Goal: Task Accomplishment & Management: Use online tool/utility

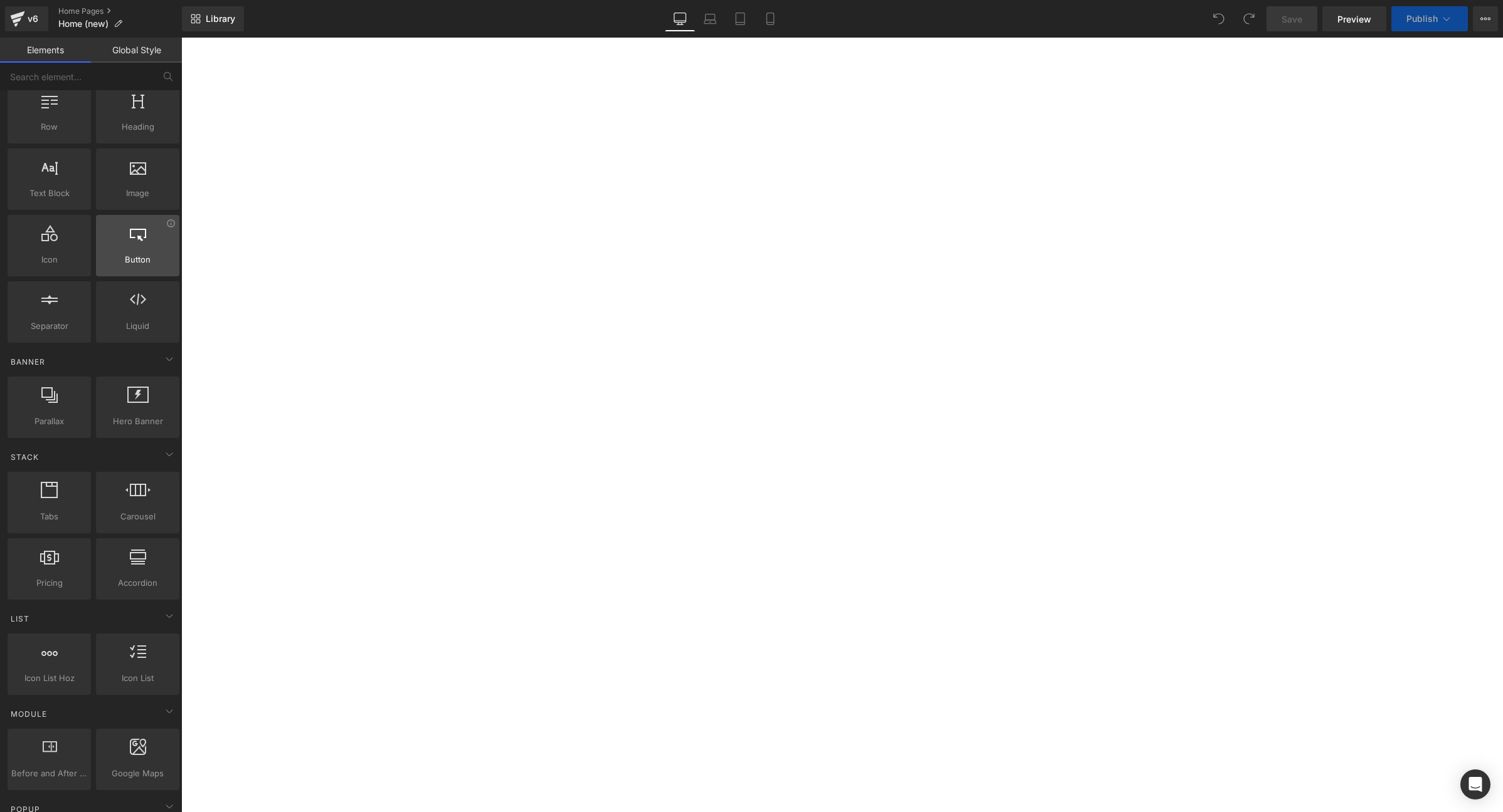
scroll to position [39, 0]
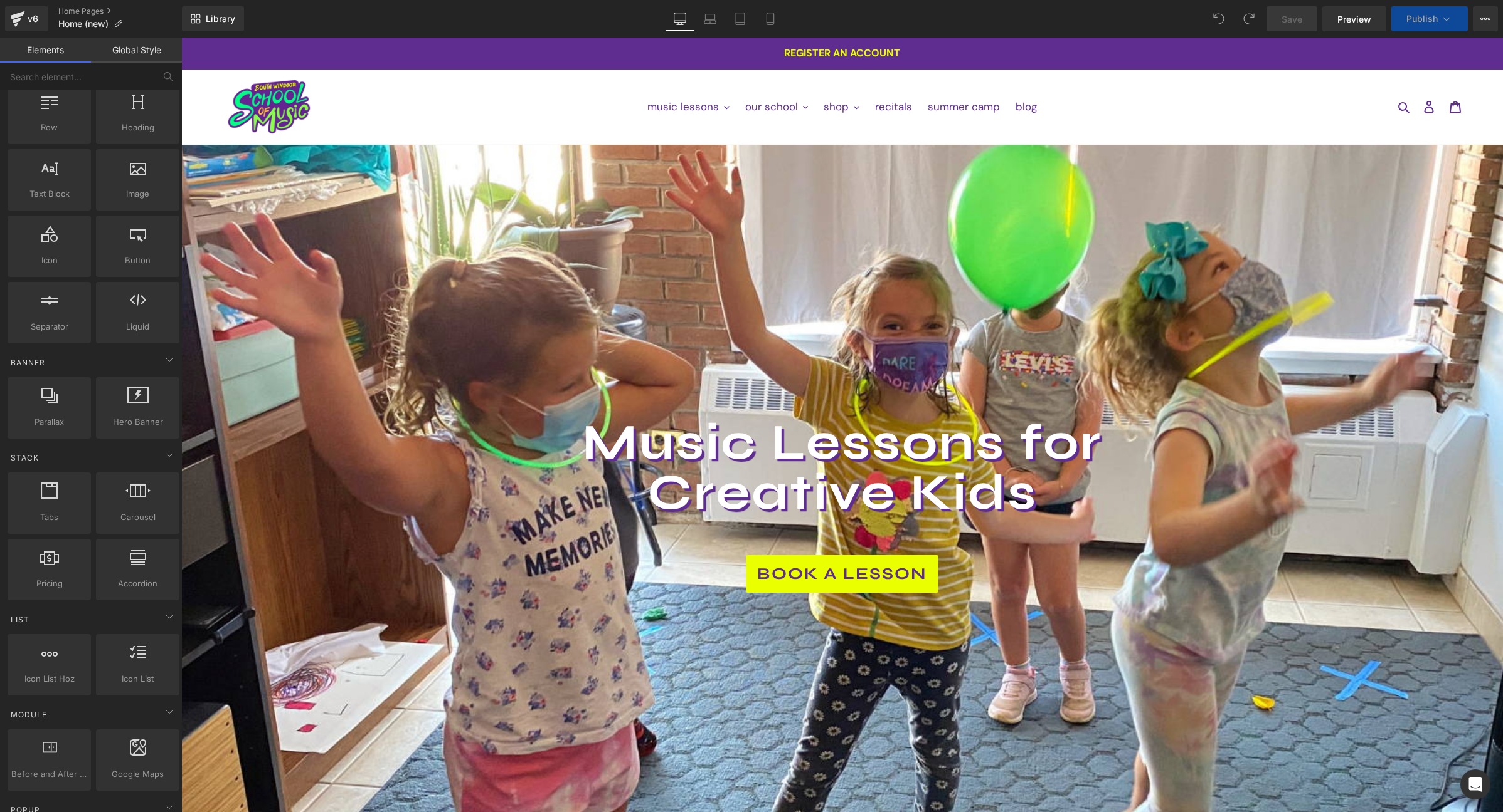
click at [514, 225] on div at bounding box center [842, 509] width 1321 height 734
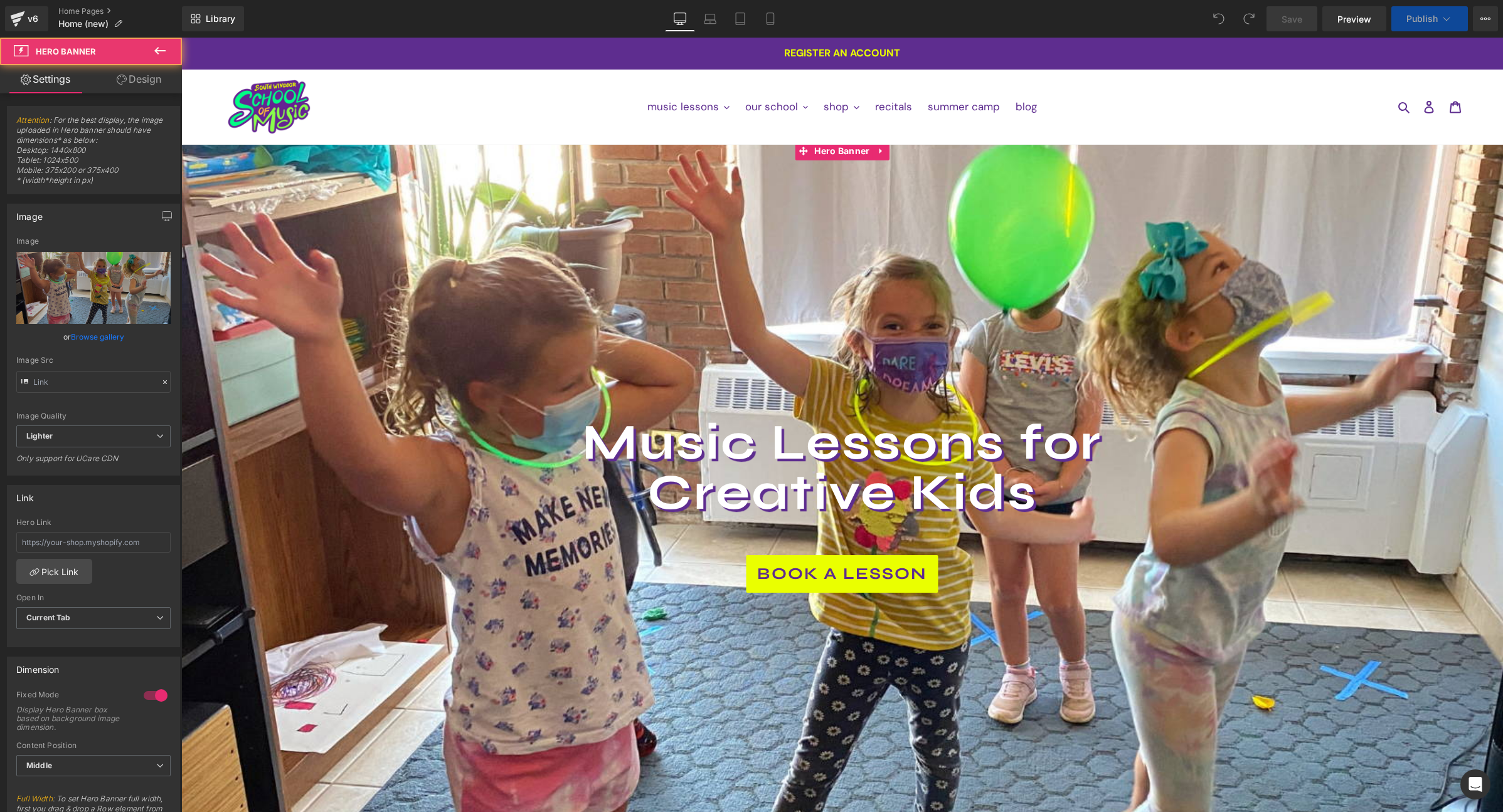
scroll to position [0, 0]
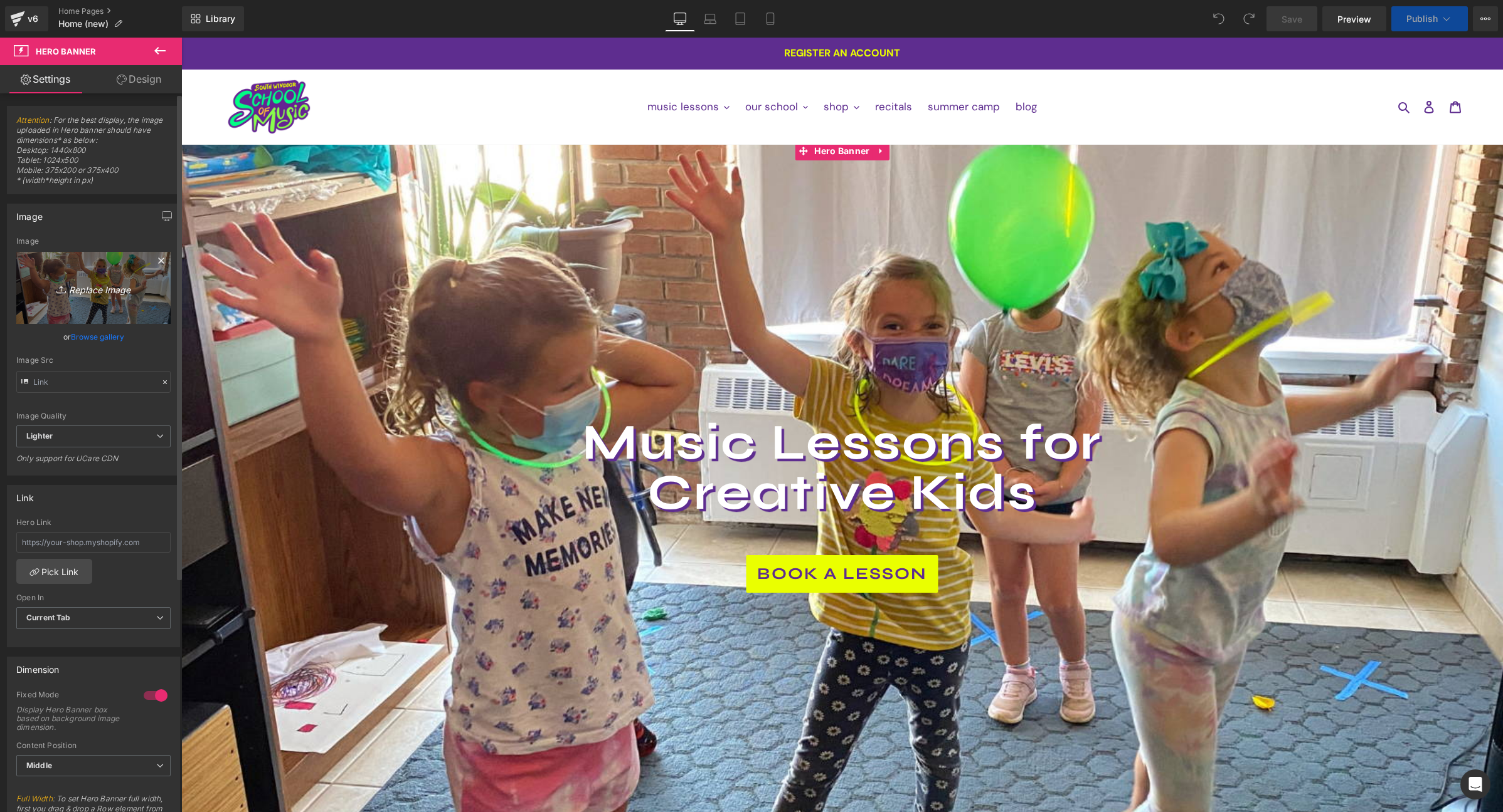
click at [113, 291] on icon "Replace Image" at bounding box center [93, 288] width 101 height 16
click at [99, 335] on link "Browse gallery" at bounding box center [97, 337] width 53 height 22
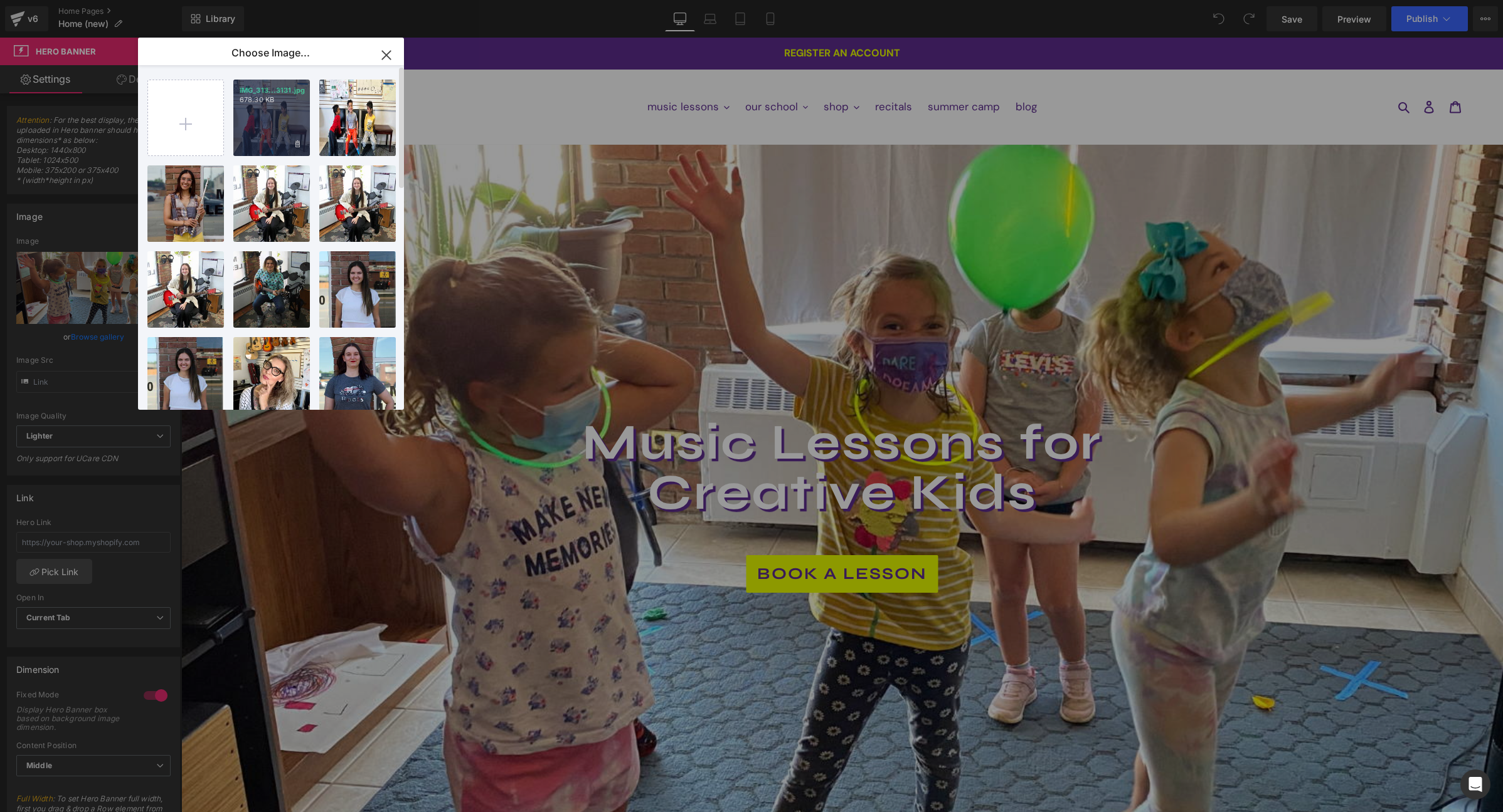
click at [266, 115] on div "IMG_313...3131.jpg 678.30 KB" at bounding box center [271, 118] width 77 height 77
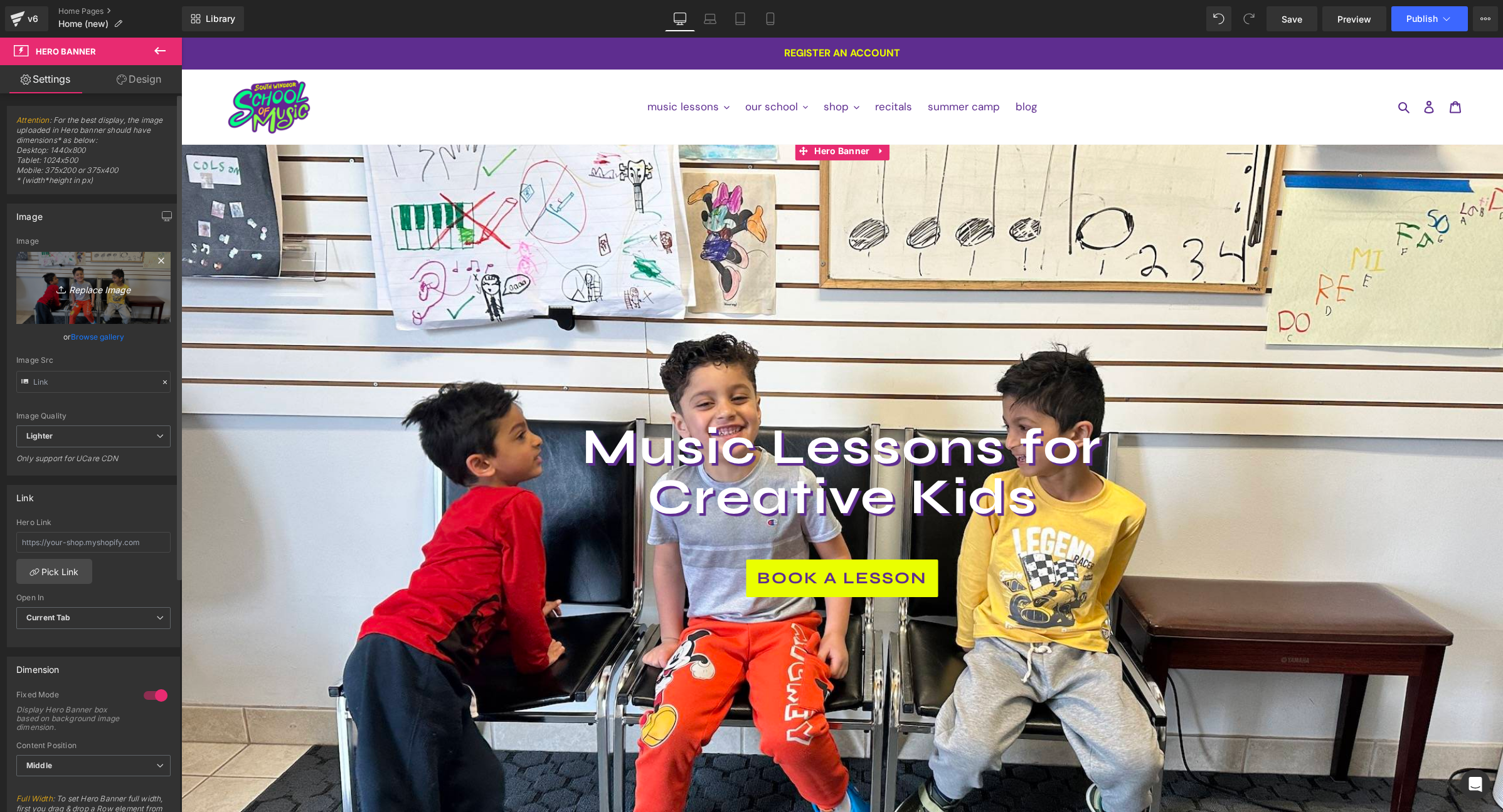
click at [107, 291] on icon "Replace Image" at bounding box center [93, 288] width 101 height 16
click at [99, 341] on link "Browse gallery" at bounding box center [97, 337] width 53 height 22
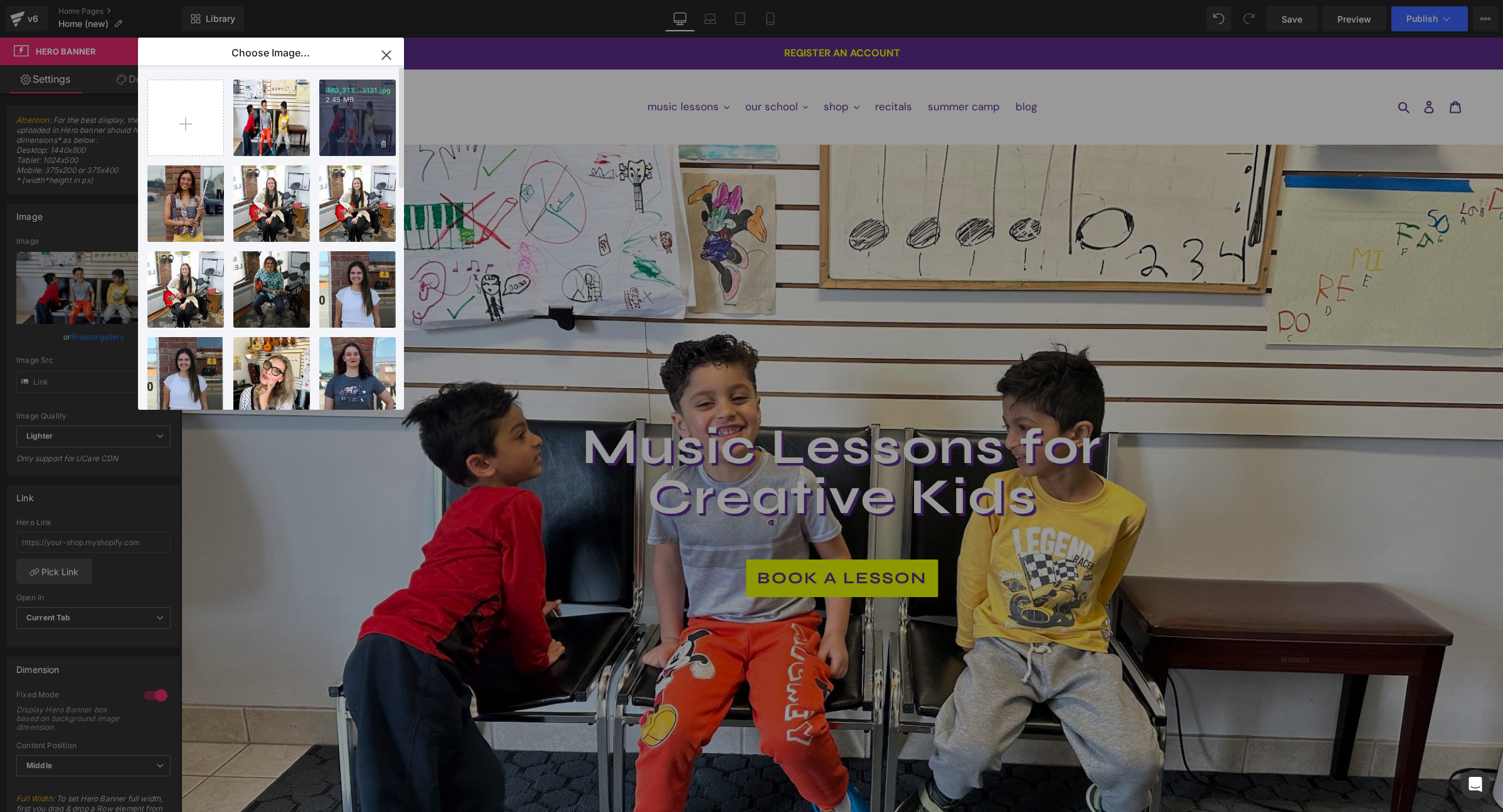
click at [374, 117] on div "IMG_313...3131.jpg 2.45 MB" at bounding box center [357, 118] width 77 height 77
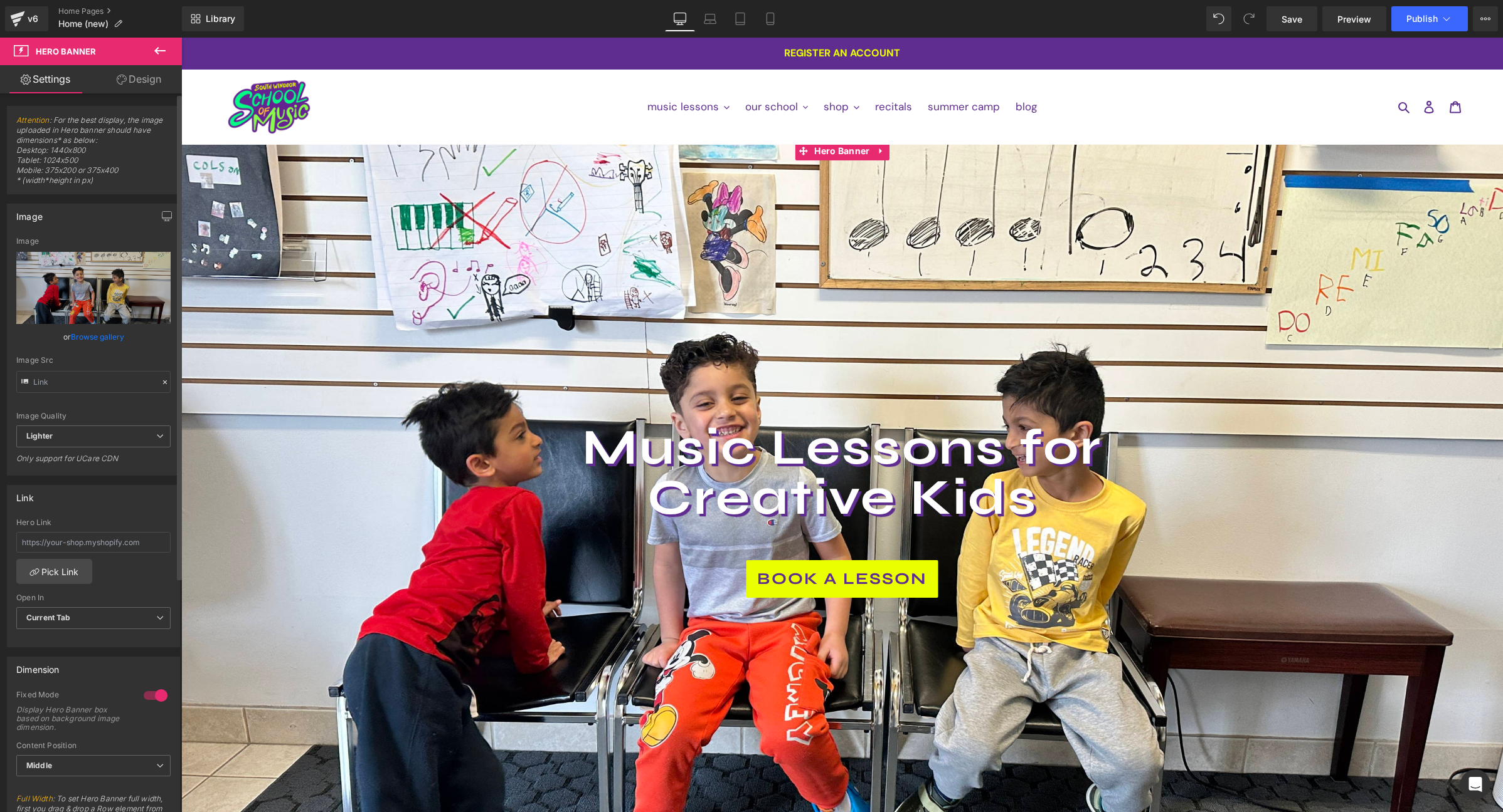
click at [107, 333] on link "Browse gallery" at bounding box center [97, 337] width 53 height 22
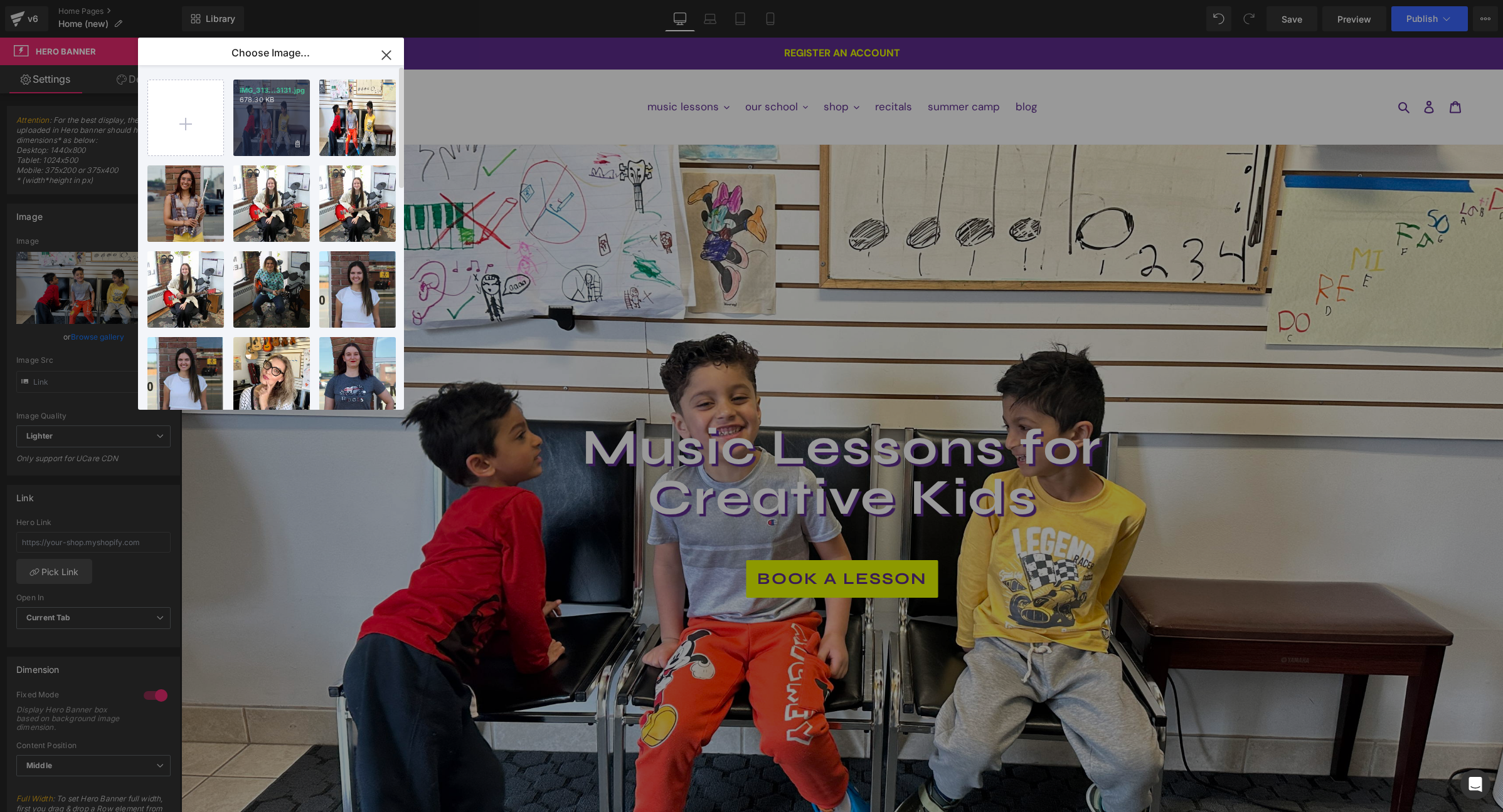
click at [279, 114] on div "IMG_313...3131.jpg 678.30 KB" at bounding box center [271, 118] width 77 height 77
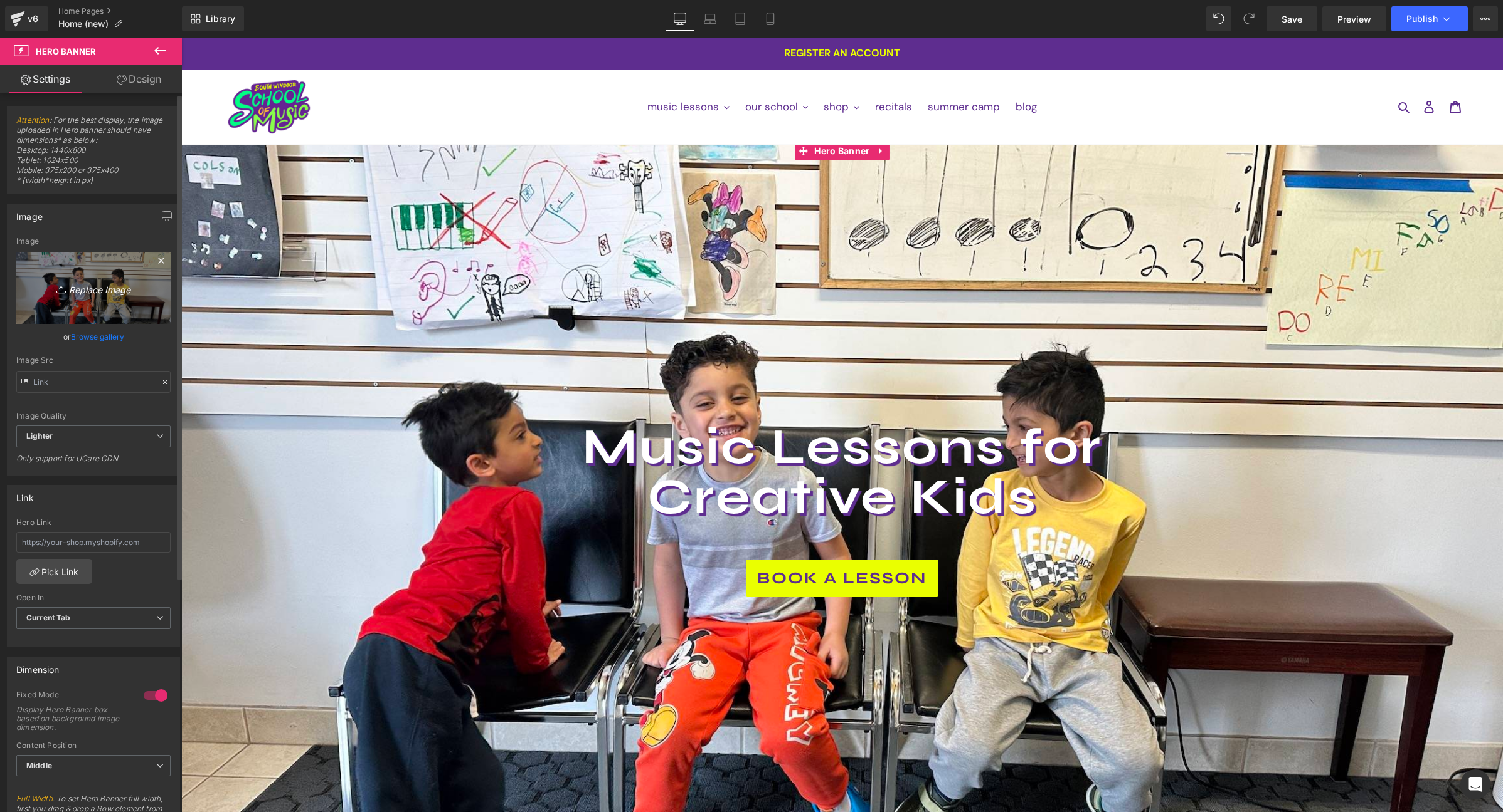
click at [97, 290] on icon "Replace Image" at bounding box center [93, 288] width 101 height 16
click at [112, 340] on link "Browse gallery" at bounding box center [97, 337] width 53 height 22
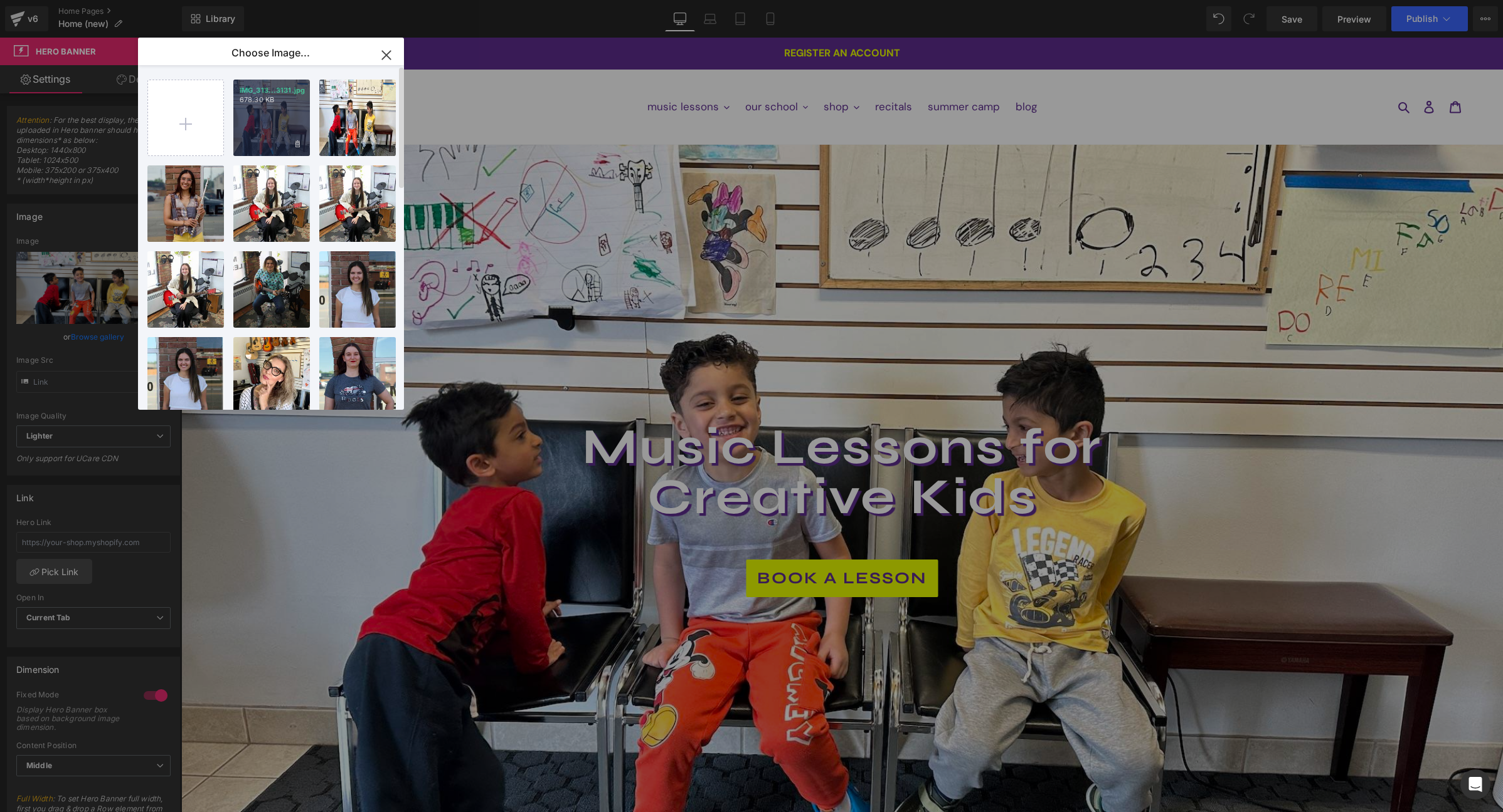
click at [278, 112] on div "IMG_313...3131.jpg 678.30 KB" at bounding box center [271, 118] width 77 height 77
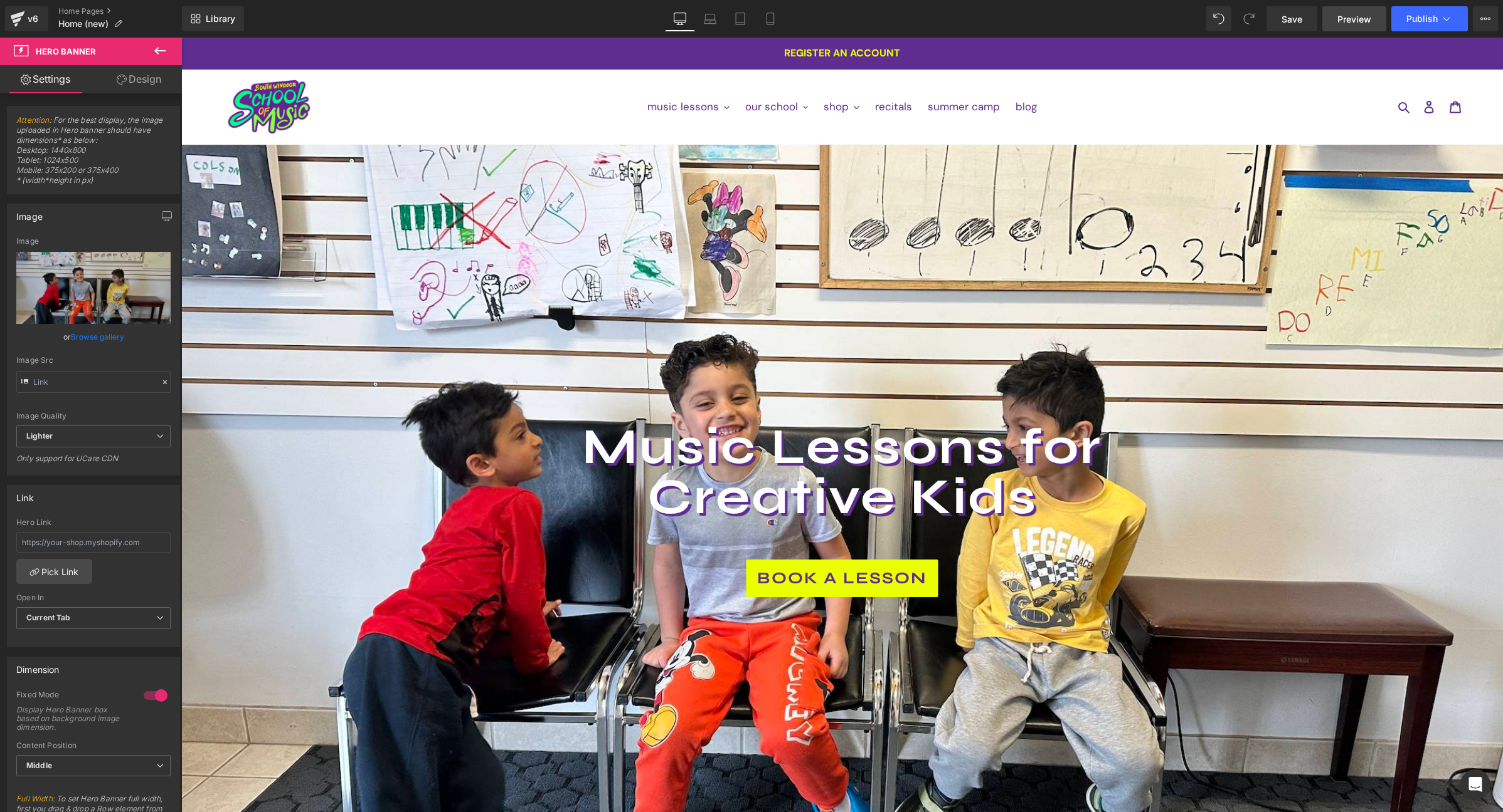
click at [1361, 21] on span "Preview" at bounding box center [1354, 19] width 34 height 13
click at [1294, 21] on span "Save" at bounding box center [1291, 19] width 21 height 13
click at [1369, 20] on span "Preview" at bounding box center [1354, 19] width 34 height 13
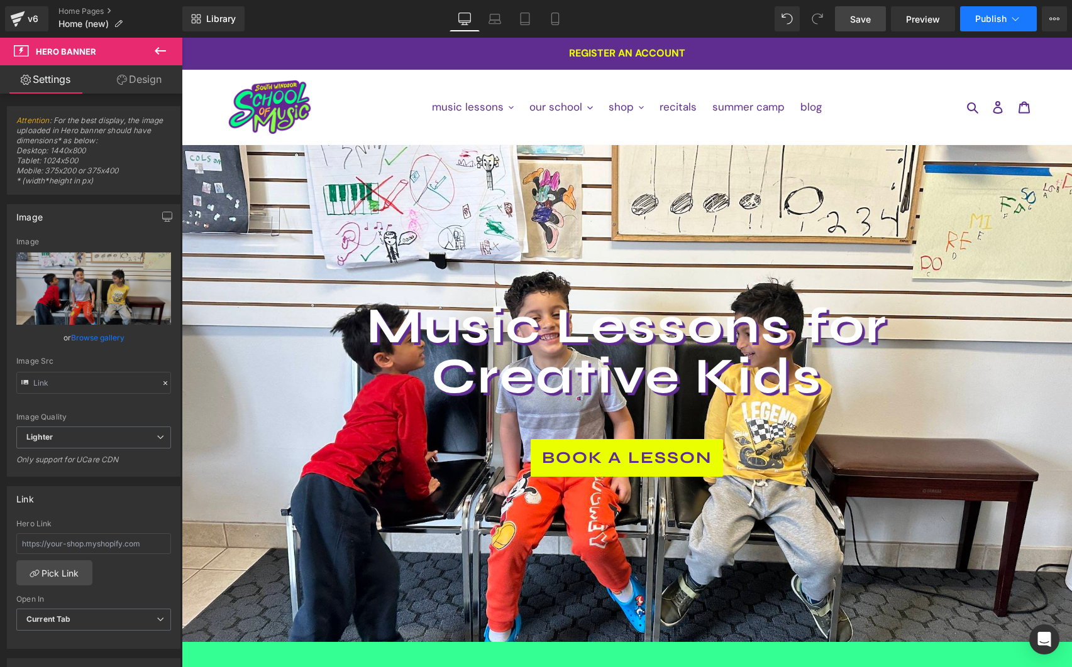
click at [1009, 15] on icon at bounding box center [1015, 19] width 13 height 13
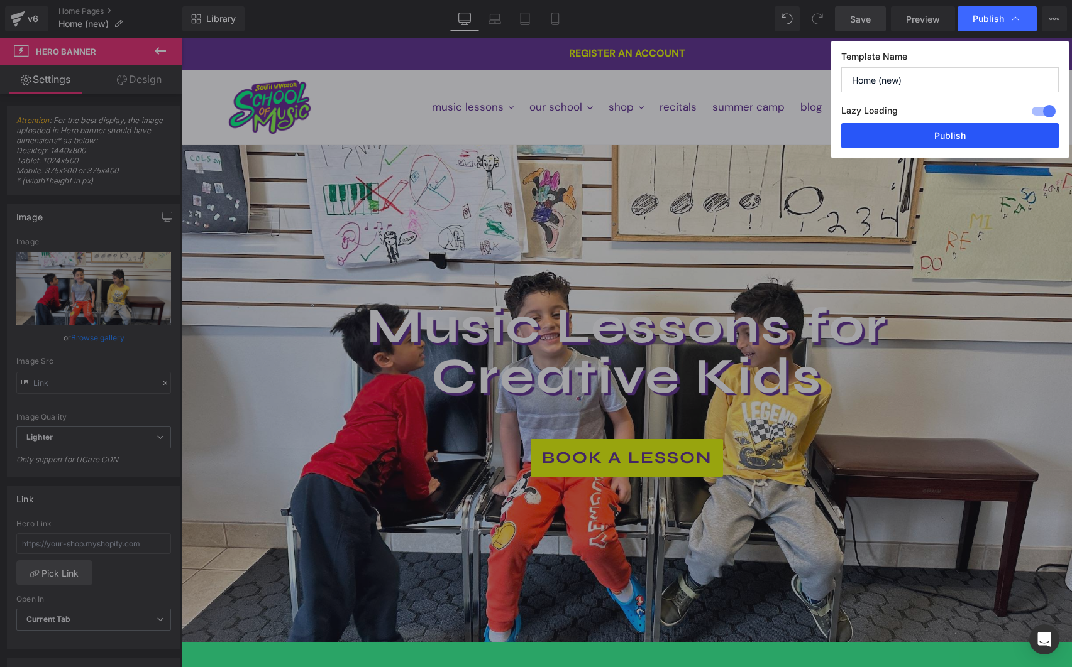
click at [979, 134] on button "Publish" at bounding box center [949, 135] width 217 height 25
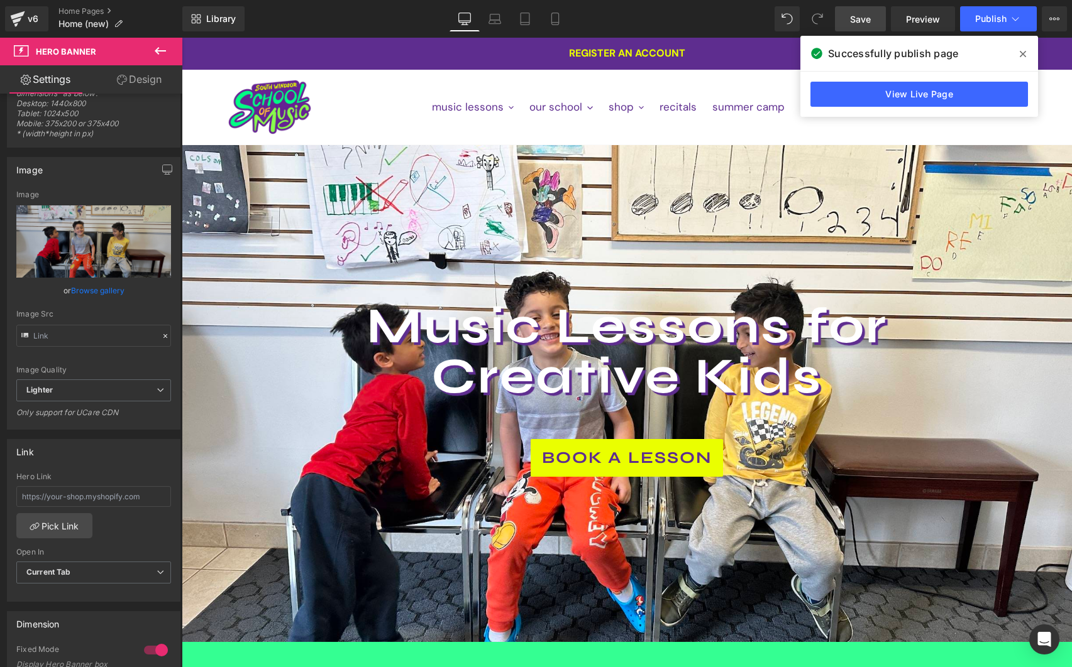
click at [629, 319] on div at bounding box center [627, 353] width 890 height 630
click at [627, 325] on h1 "Music Lessons for Creative Kids" at bounding box center [626, 351] width 735 height 101
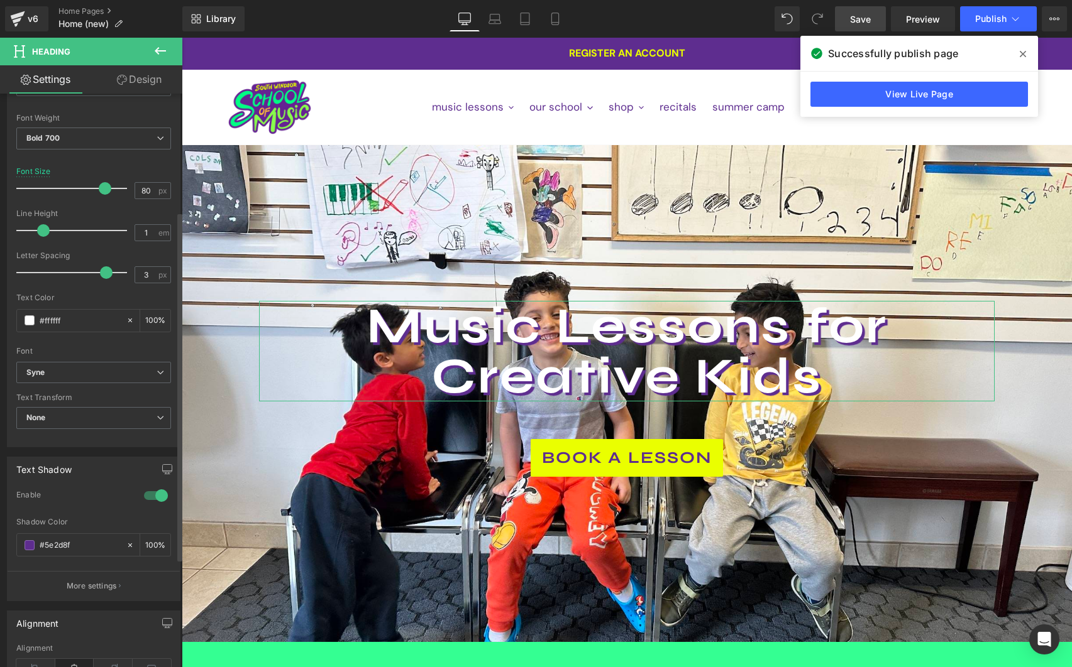
scroll to position [175, 0]
click at [70, 324] on input "#ffffff" at bounding box center [80, 323] width 80 height 14
drag, startPoint x: 74, startPoint y: 324, endPoint x: 37, endPoint y: 326, distance: 37.1
click at [37, 326] on div "#ffffff" at bounding box center [71, 323] width 109 height 22
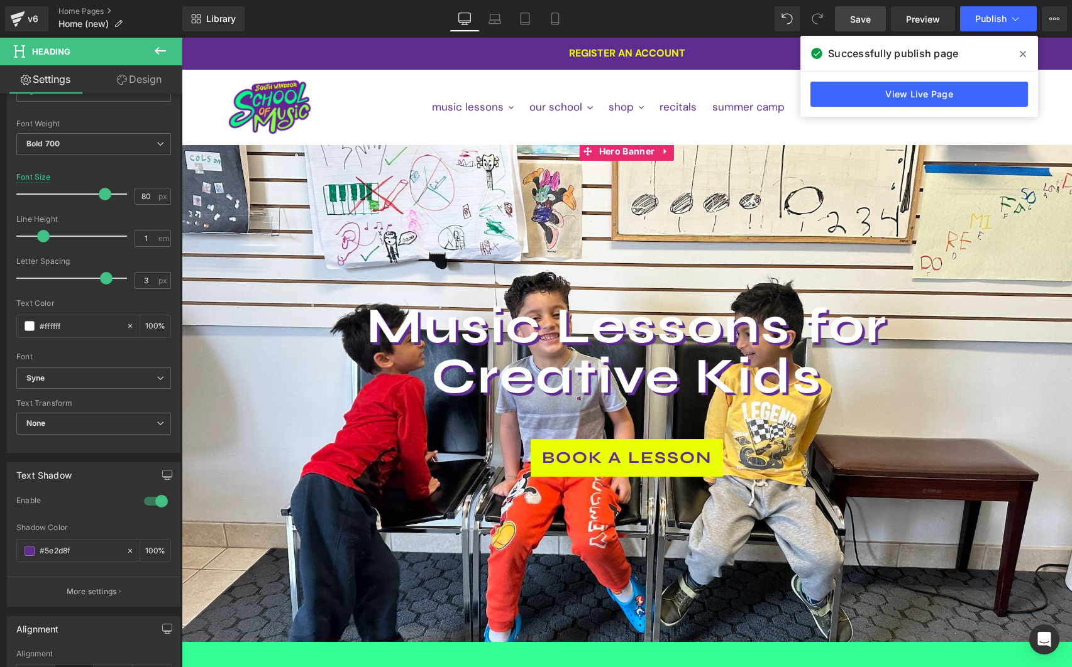
paste input "A9FF6B"
type input "#A9FF6B"
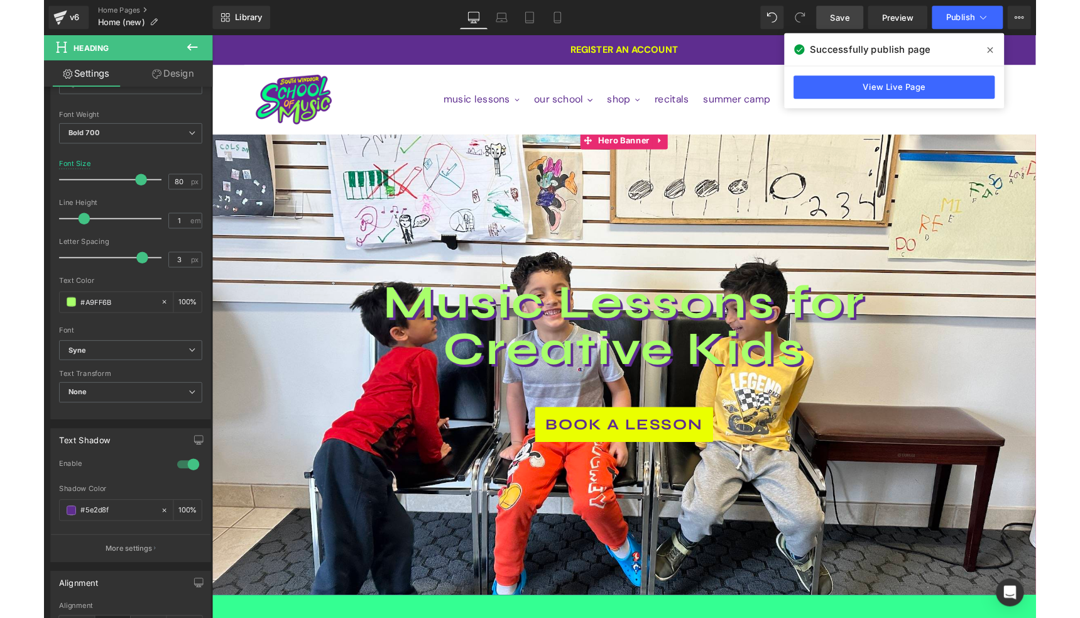
scroll to position [19, 0]
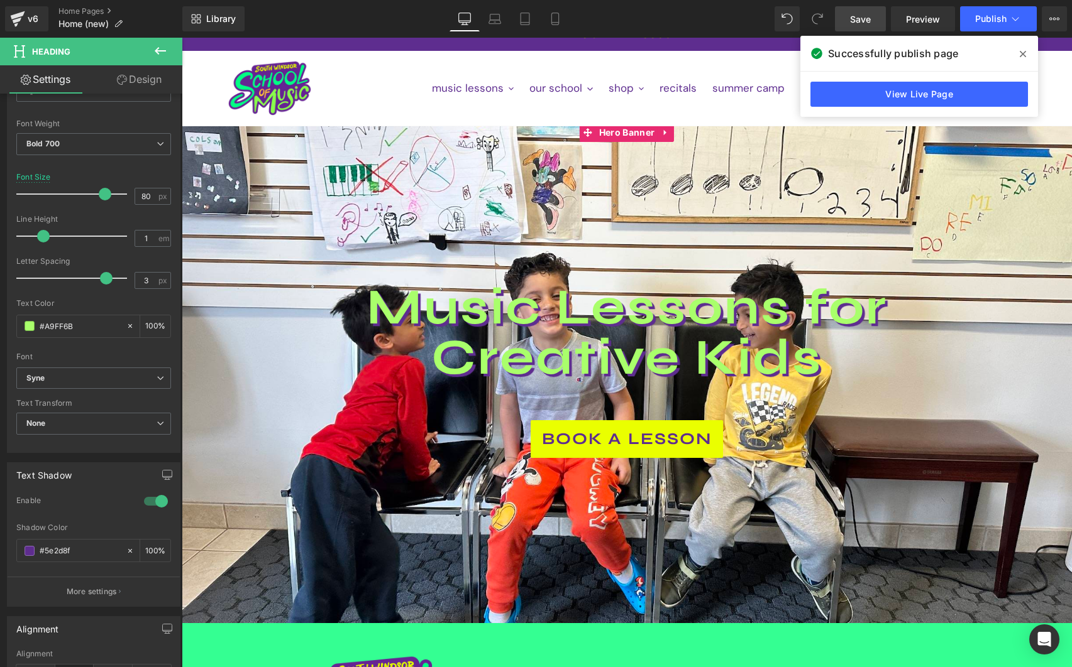
click at [849, 540] on div at bounding box center [627, 373] width 890 height 501
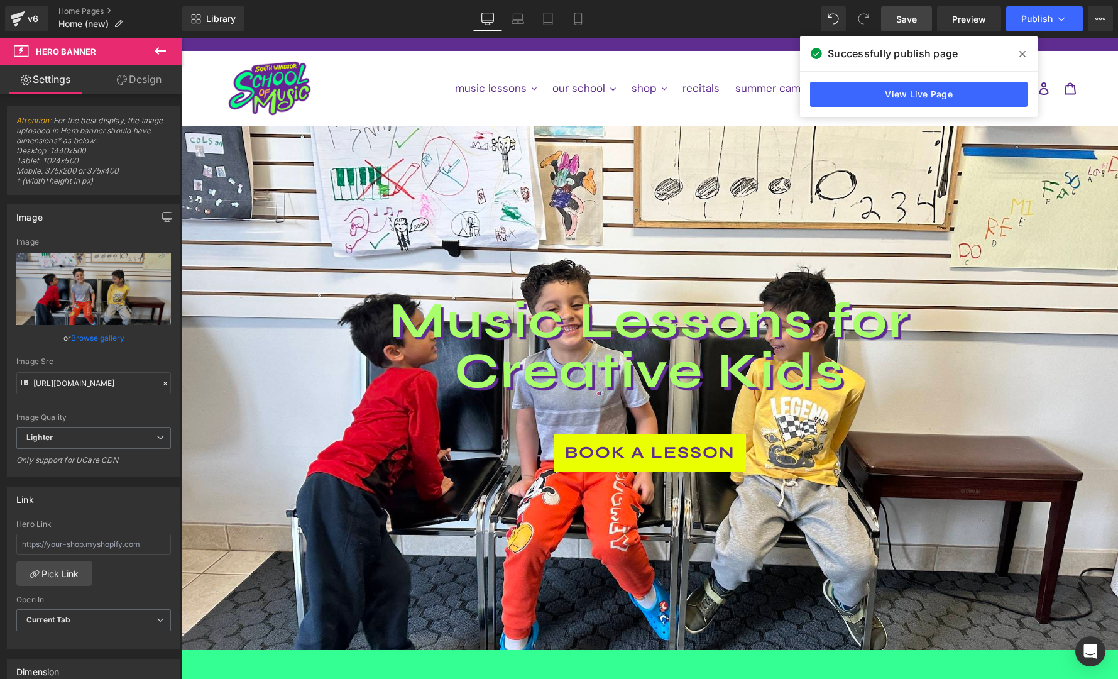
click at [911, 18] on span "Save" at bounding box center [906, 19] width 21 height 13
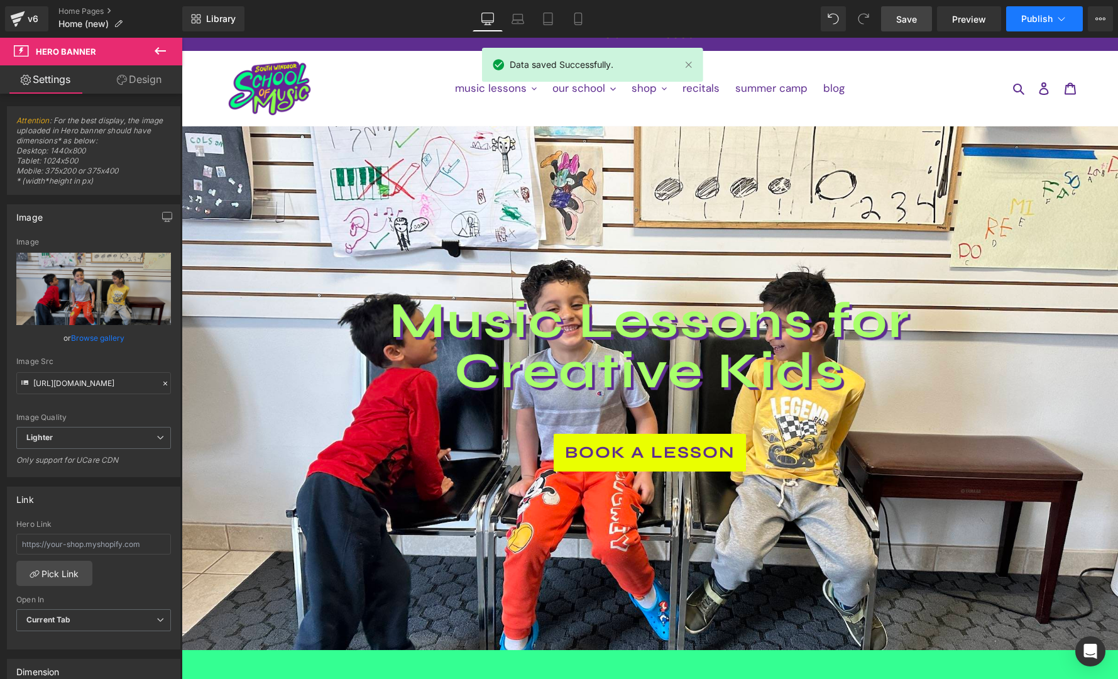
click at [1049, 19] on span "Publish" at bounding box center [1036, 19] width 31 height 10
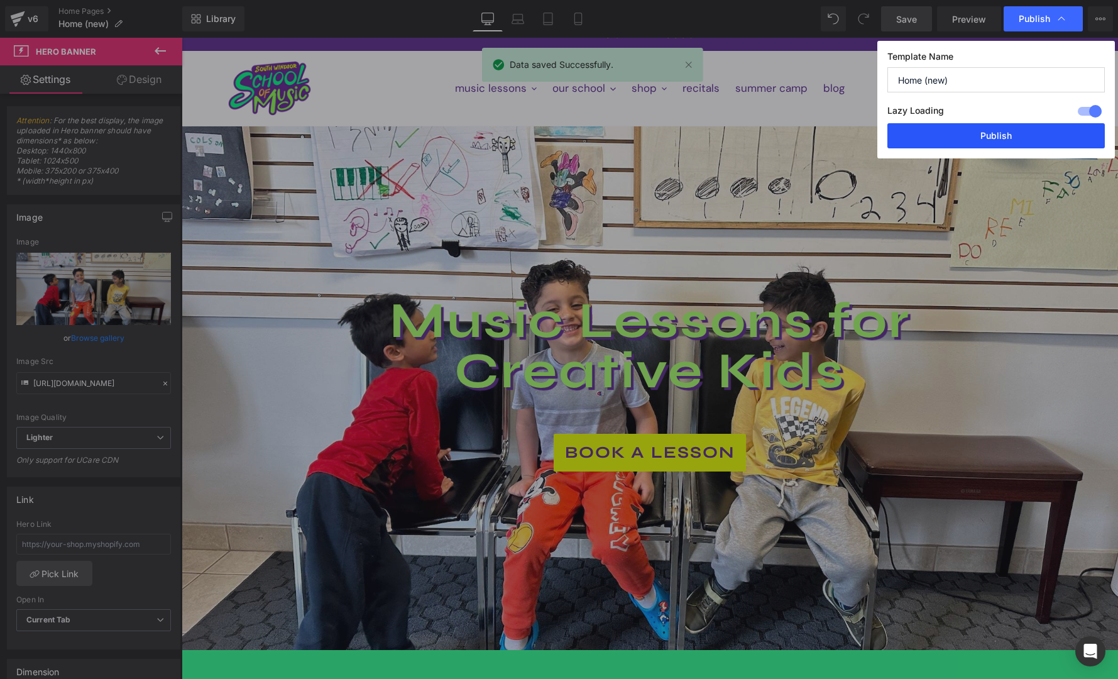
click at [1002, 131] on button "Publish" at bounding box center [995, 135] width 217 height 25
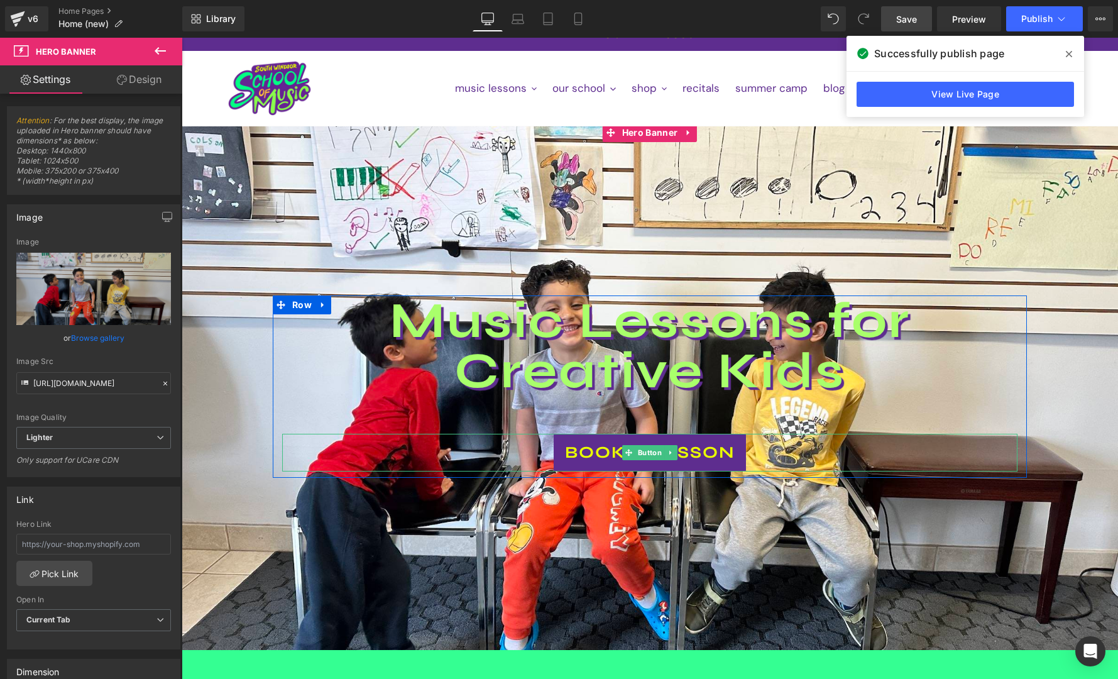
click at [601, 446] on link "Book a lesson" at bounding box center [650, 453] width 192 height 38
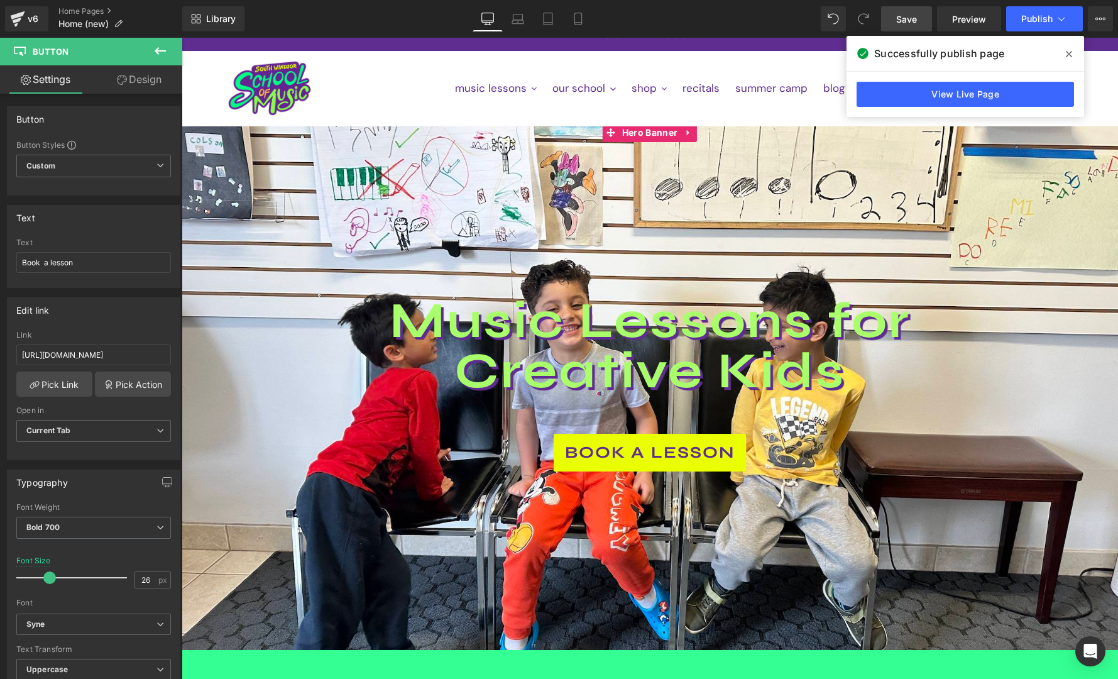
click at [1115, 363] on span "Music Lessons for Creative Kids Heading Book a lesson Button Row" at bounding box center [650, 386] width 936 height 182
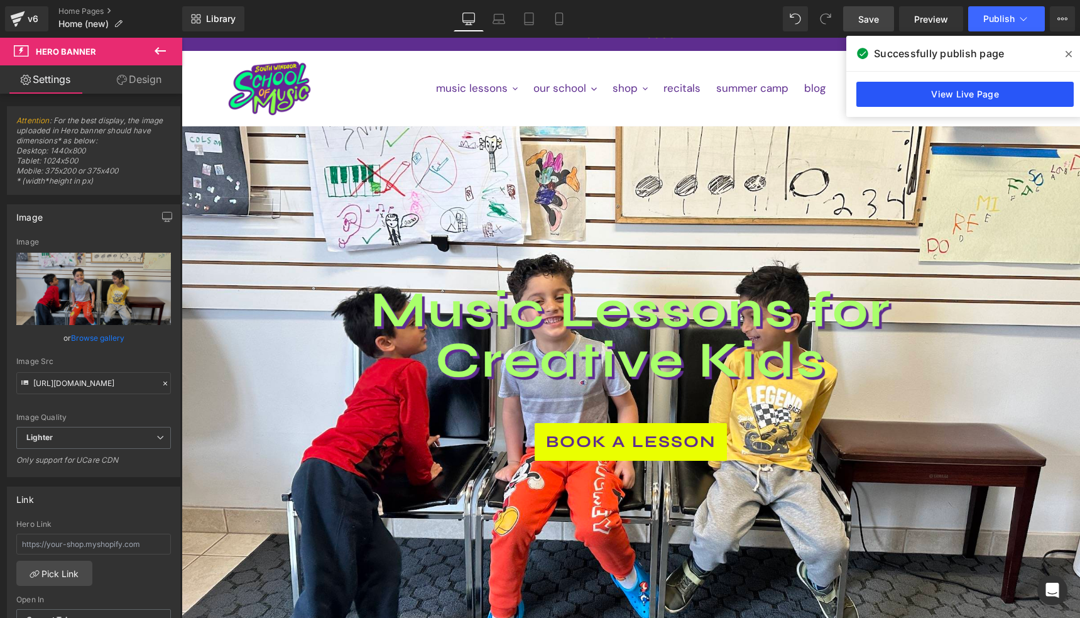
click at [989, 93] on link "View Live Page" at bounding box center [965, 94] width 217 height 25
